Goal: Find contact information: Find contact information

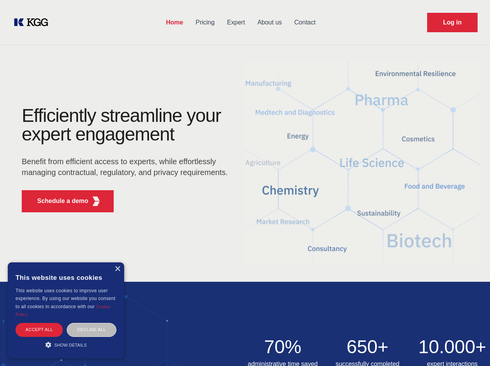
click at [245, 183] on div "Efficiently streamline your expert engagement Benefit from efficient access to …" at bounding box center [127, 162] width 236 height 112
click at [58, 201] on p "Schedule a demo" at bounding box center [62, 200] width 51 height 9
click at [117, 269] on div "× This website uses cookies This website uses cookies to improve user experienc…" at bounding box center [66, 310] width 116 height 96
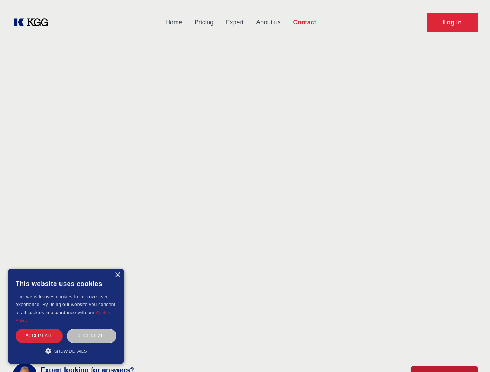
click at [39, 329] on div "Accept all" at bounding box center [39, 336] width 47 height 14
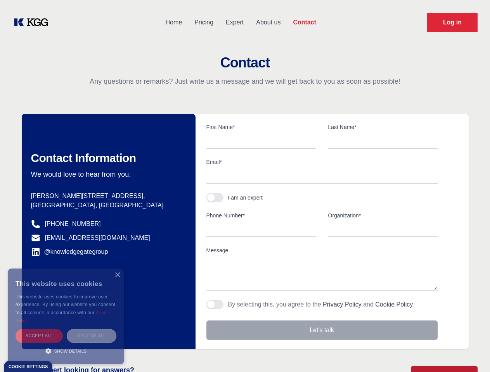
click at [92, 329] on div "Decline all" at bounding box center [92, 336] width 50 height 14
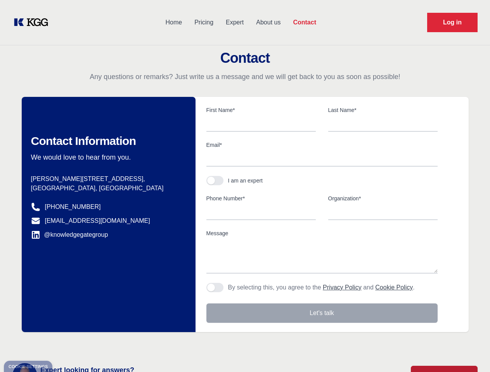
click at [66, 344] on main "Contact Any questions or remarks? Just write us a message and we will get back …" at bounding box center [245, 202] width 490 height 404
